Goal: Communication & Community: Answer question/provide support

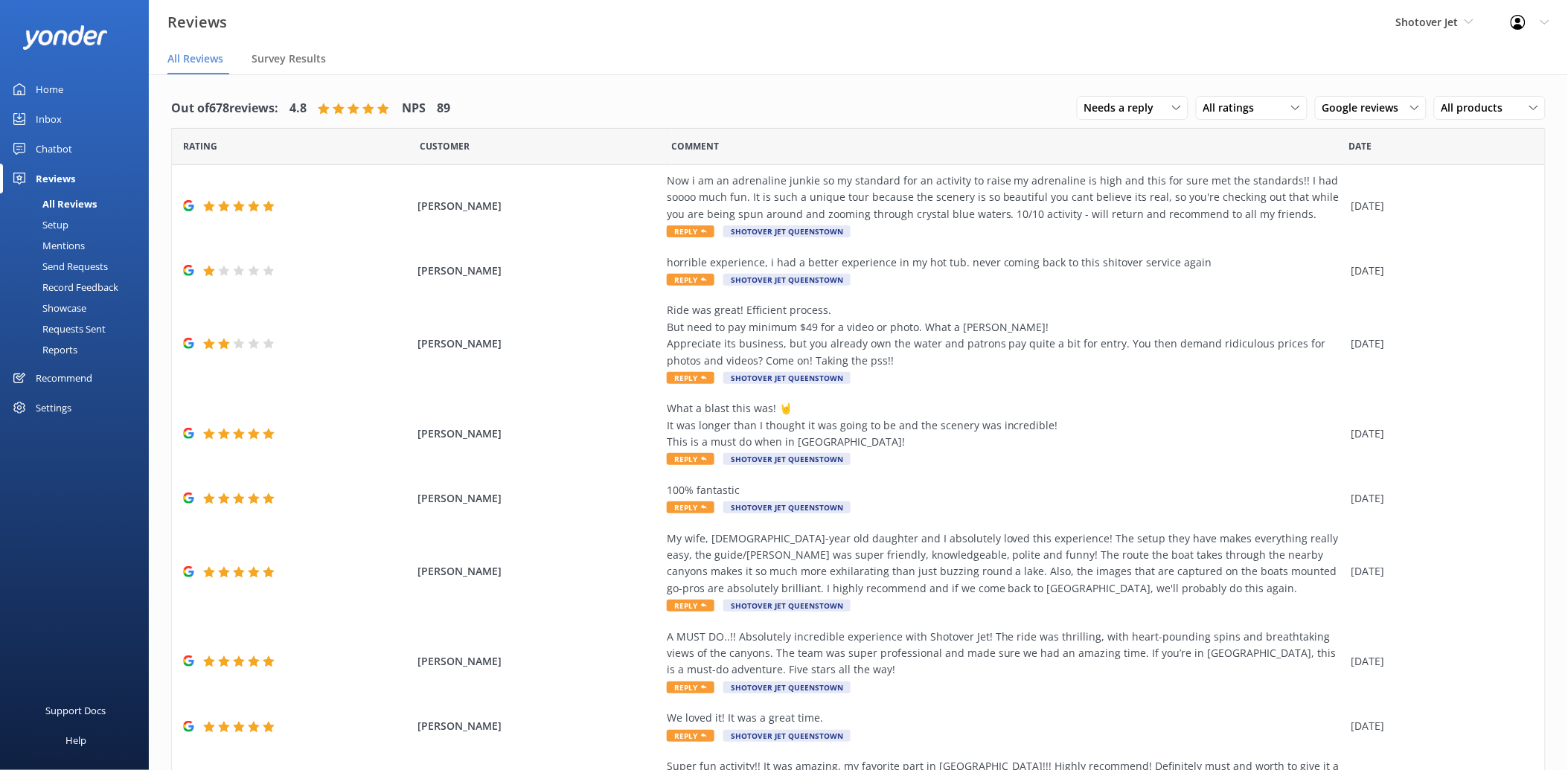
drag, startPoint x: 71, startPoint y: 87, endPoint x: 105, endPoint y: 75, distance: 36.1
click at [71, 87] on link "Home" at bounding box center [74, 89] width 148 height 29
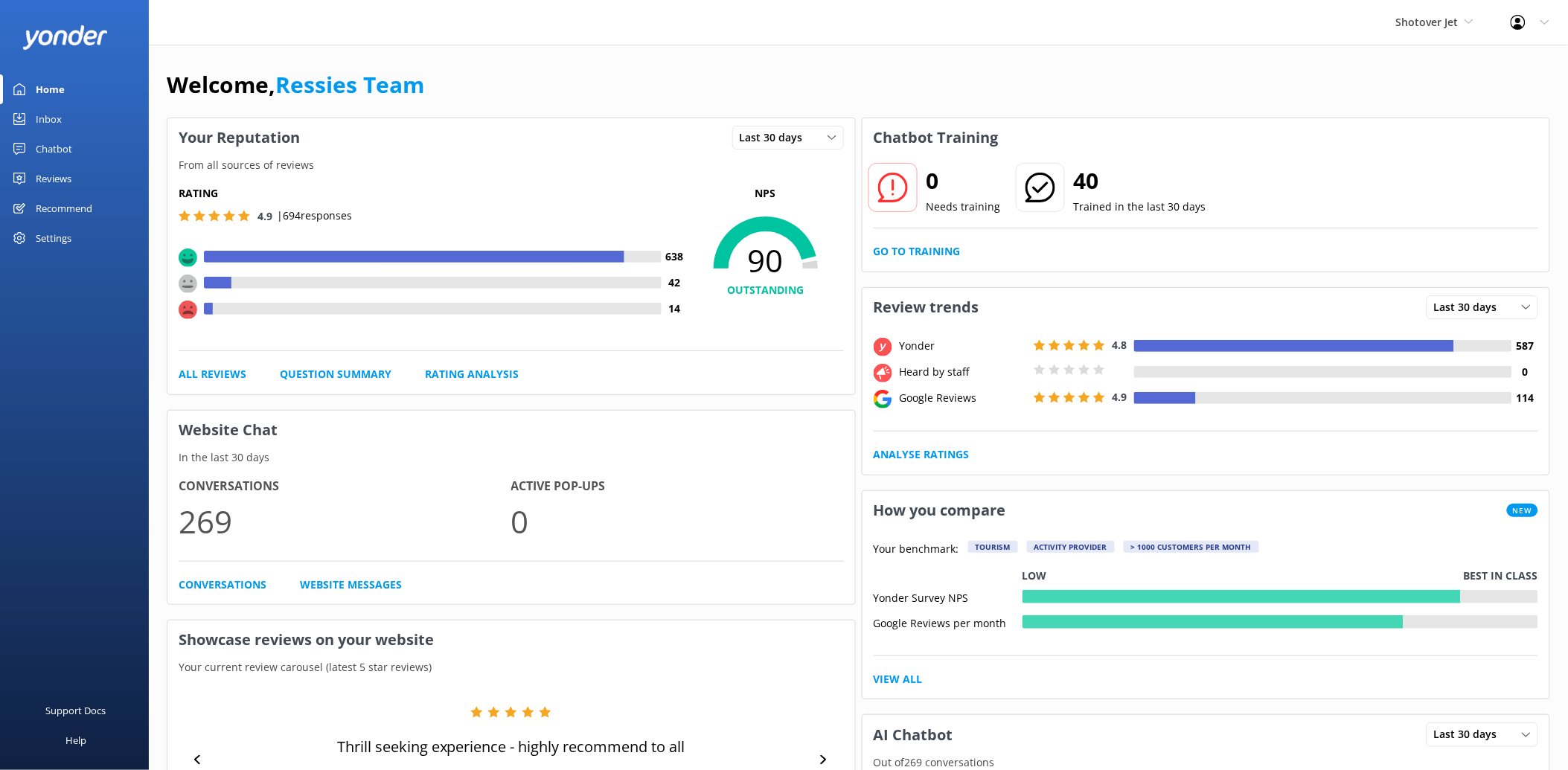
click at [56, 115] on div "Inbox" at bounding box center [49, 118] width 26 height 29
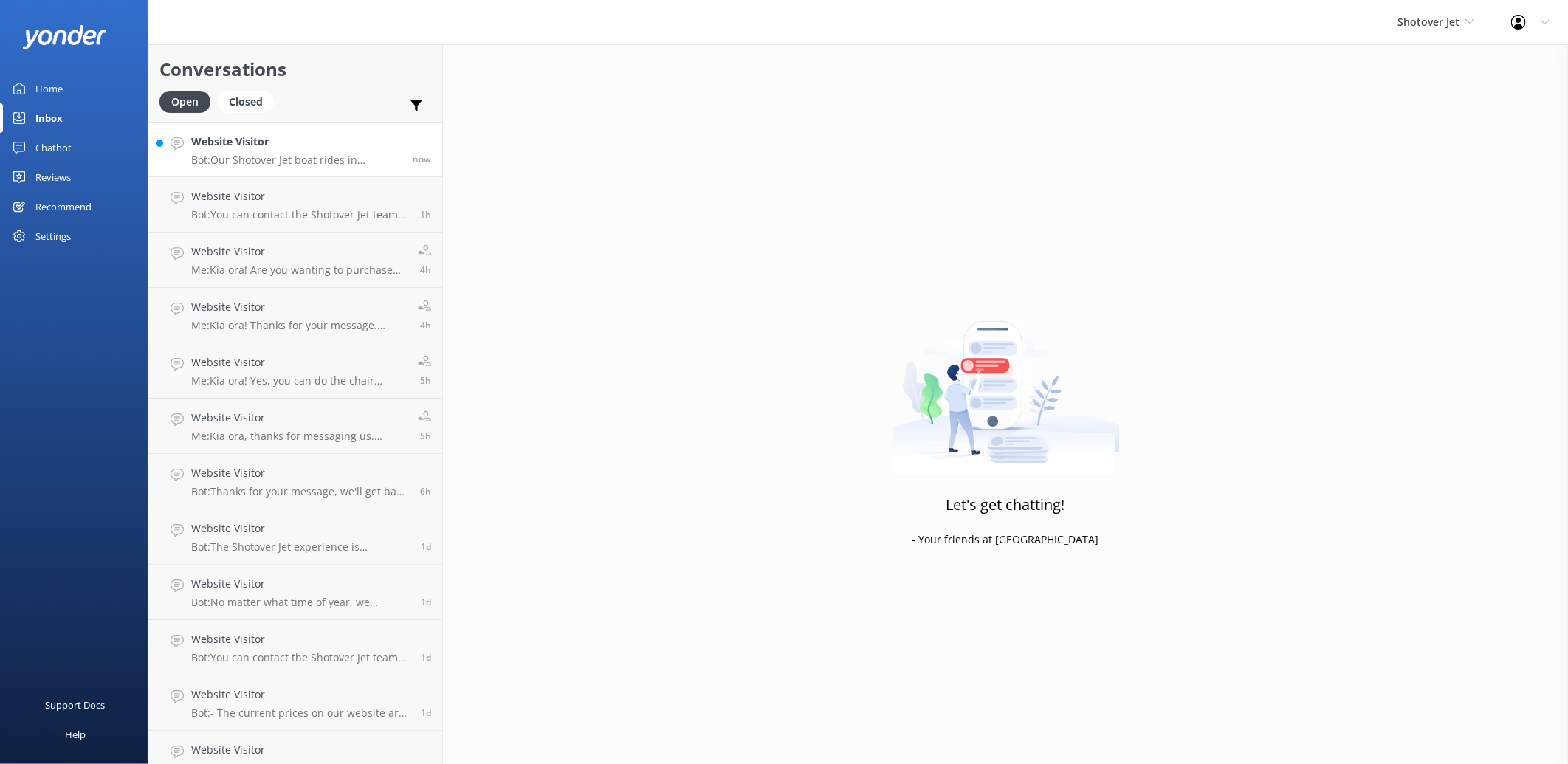
click at [305, 160] on p "Bot: Our Shotover Jet boat rides in Queenstown take approximately 25 minutes fr…" at bounding box center [296, 160] width 211 height 13
